Goal: Feedback & Contribution: Contribute content

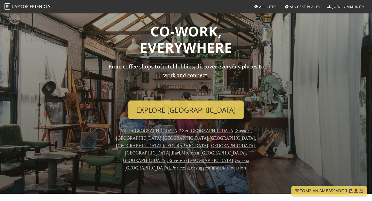
scroll to position [19, 0]
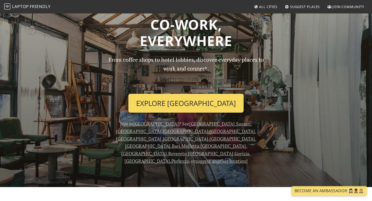
click at [179, 99] on link "Explore Milano" at bounding box center [185, 103] width 115 height 19
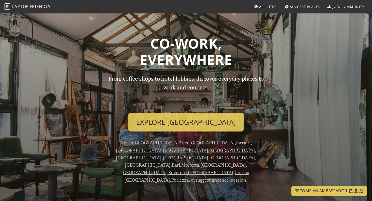
click at [261, 7] on span "All Cities" at bounding box center [268, 6] width 18 height 5
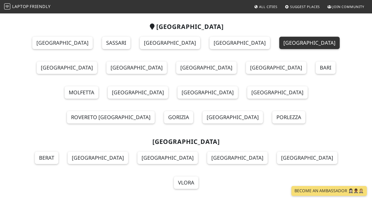
scroll to position [29, 0]
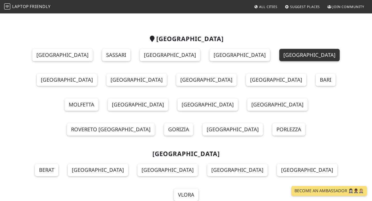
click at [279, 51] on link "[GEOGRAPHIC_DATA]" at bounding box center [309, 55] width 60 height 12
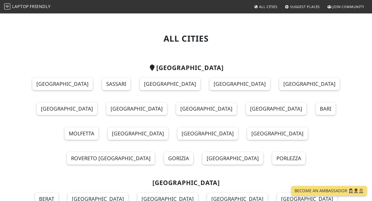
scroll to position [29, 0]
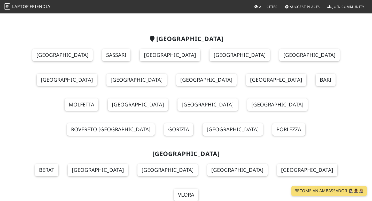
click at [304, 8] on span "Suggest Places" at bounding box center [305, 6] width 30 height 5
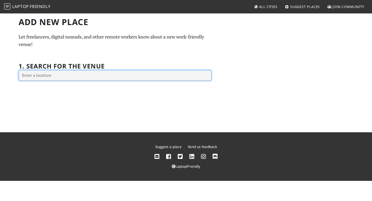
click at [166, 75] on input "text" at bounding box center [115, 75] width 193 height 10
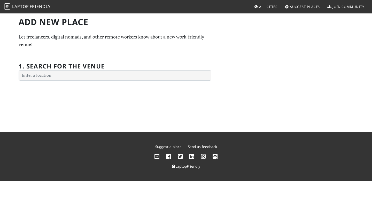
click at [169, 92] on div "Add new Place Let freelancers, digital nomads, and other remote workers know ab…" at bounding box center [186, 72] width 372 height 119
click at [30, 5] on span "Friendly" at bounding box center [40, 7] width 21 height 6
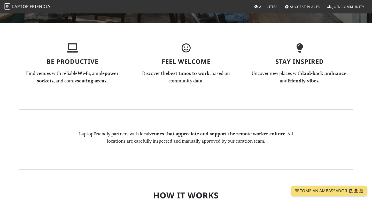
scroll to position [163, 0]
